Goal: Information Seeking & Learning: Find specific fact

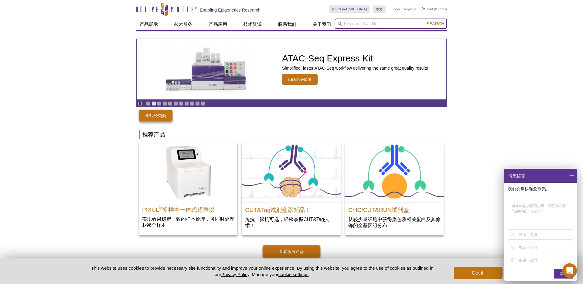
click at [389, 23] on input "search" at bounding box center [391, 24] width 112 height 10
type input "pa-tn5"
click at [425, 21] on button "Search" at bounding box center [435, 23] width 21 height 5
